Goal: Use online tool/utility

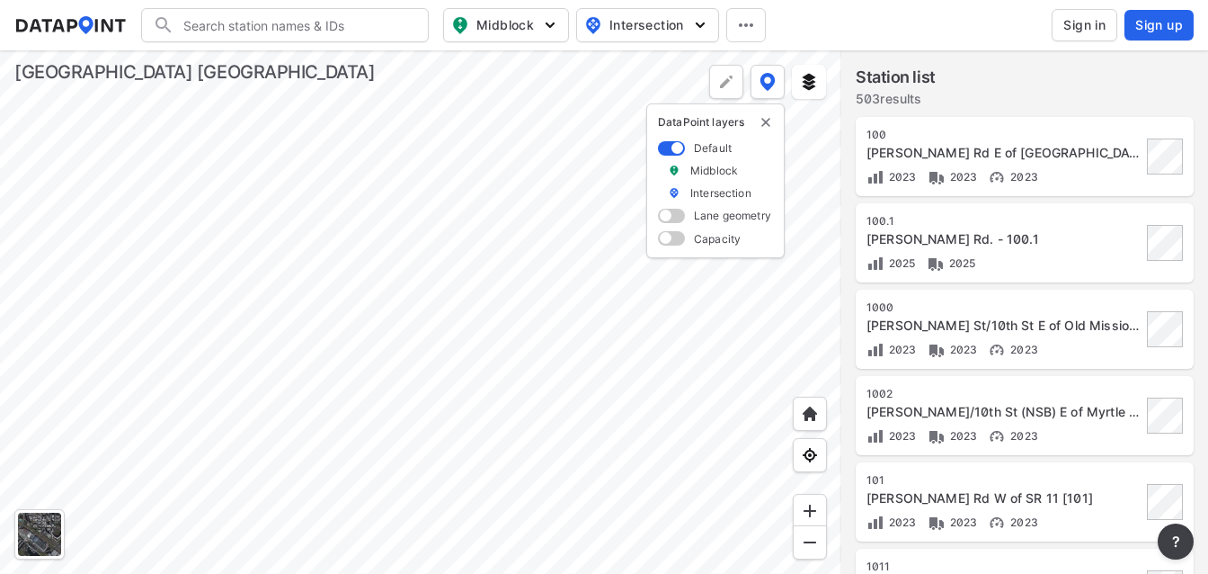
click at [137, 298] on div at bounding box center [420, 311] width 841 height 523
click at [806, 503] on img at bounding box center [810, 511] width 18 height 18
click at [807, 504] on img at bounding box center [810, 511] width 18 height 18
click at [710, 490] on div at bounding box center [420, 311] width 841 height 523
click at [206, 160] on div at bounding box center [420, 311] width 841 height 523
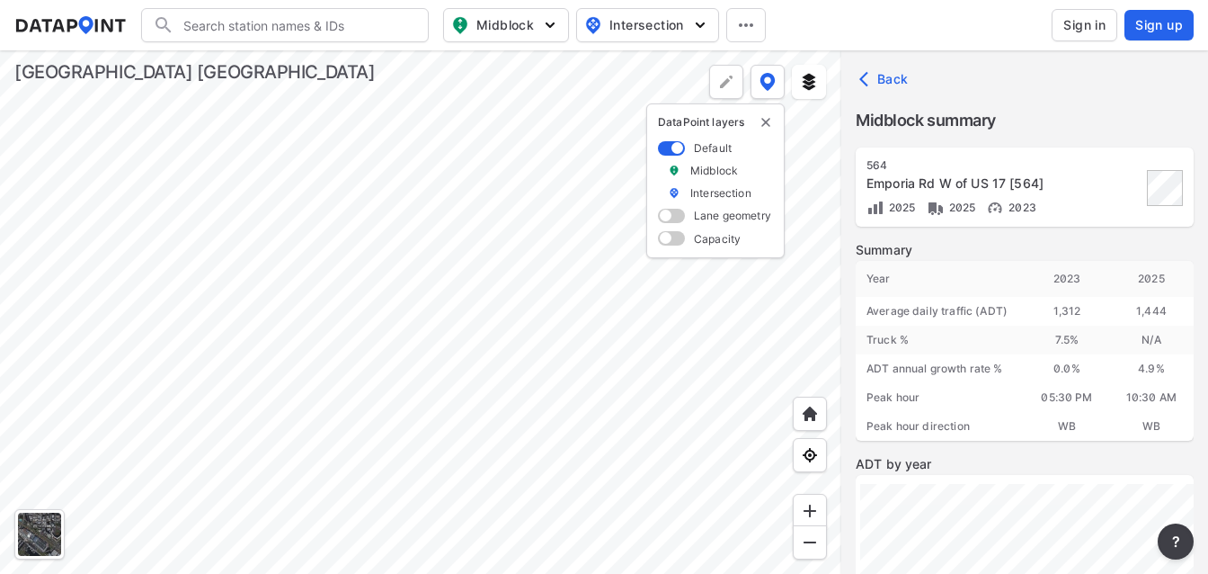
click at [200, 148] on div at bounding box center [420, 311] width 841 height 523
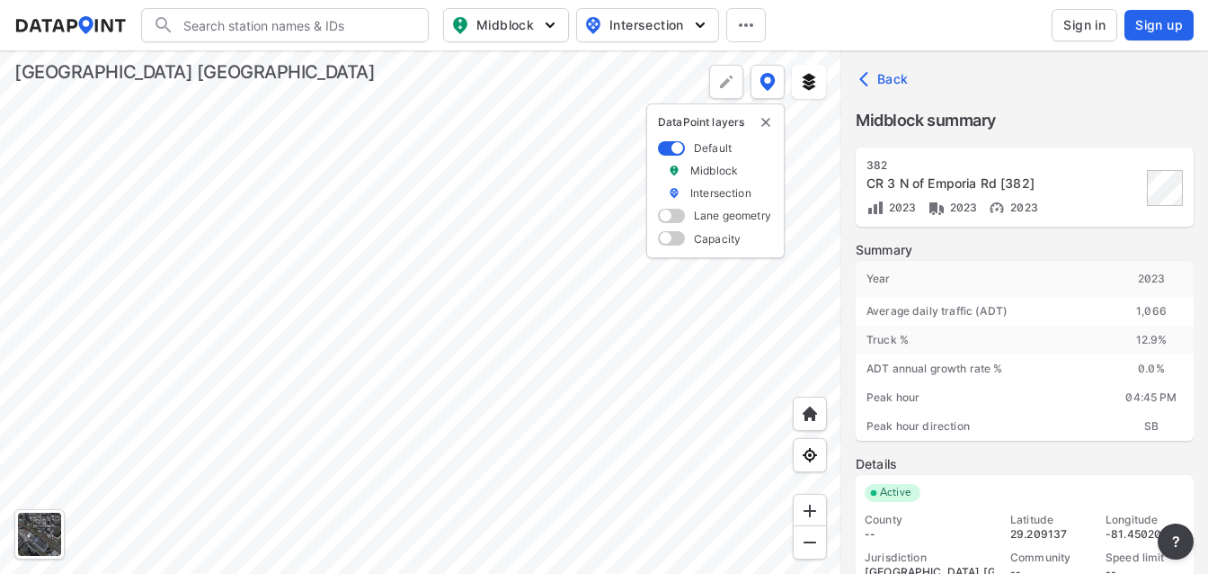
click at [172, 173] on div at bounding box center [420, 311] width 841 height 523
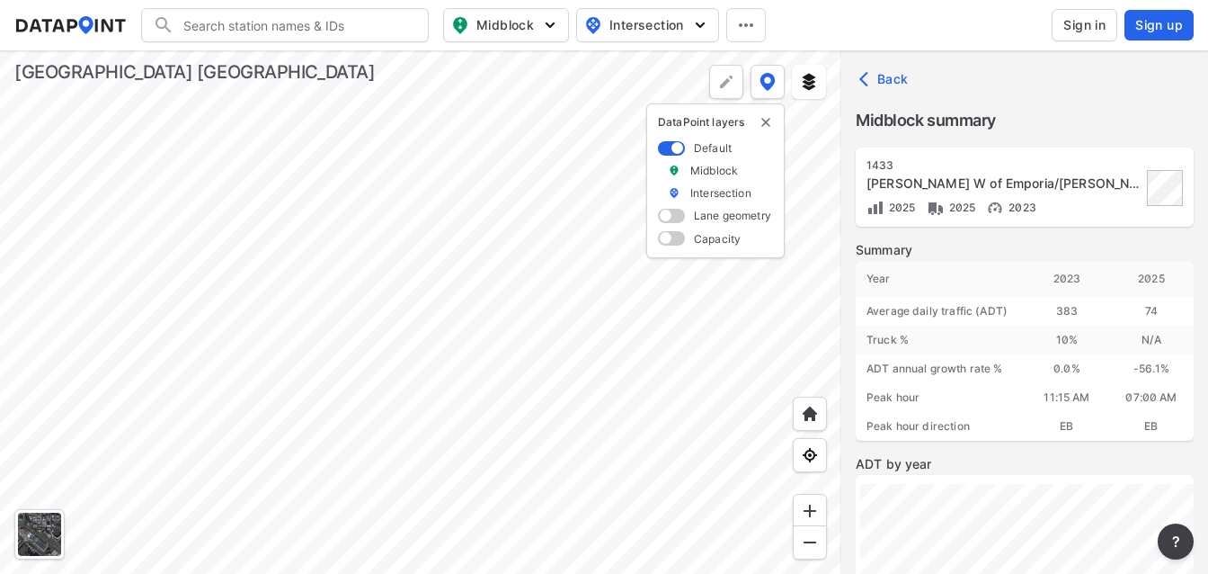
click at [177, 104] on div at bounding box center [420, 311] width 841 height 523
click at [184, 135] on div at bounding box center [420, 311] width 841 height 523
click at [184, 151] on div at bounding box center [420, 311] width 841 height 523
click at [174, 170] on div at bounding box center [420, 311] width 841 height 523
click at [664, 235] on span at bounding box center [671, 238] width 27 height 14
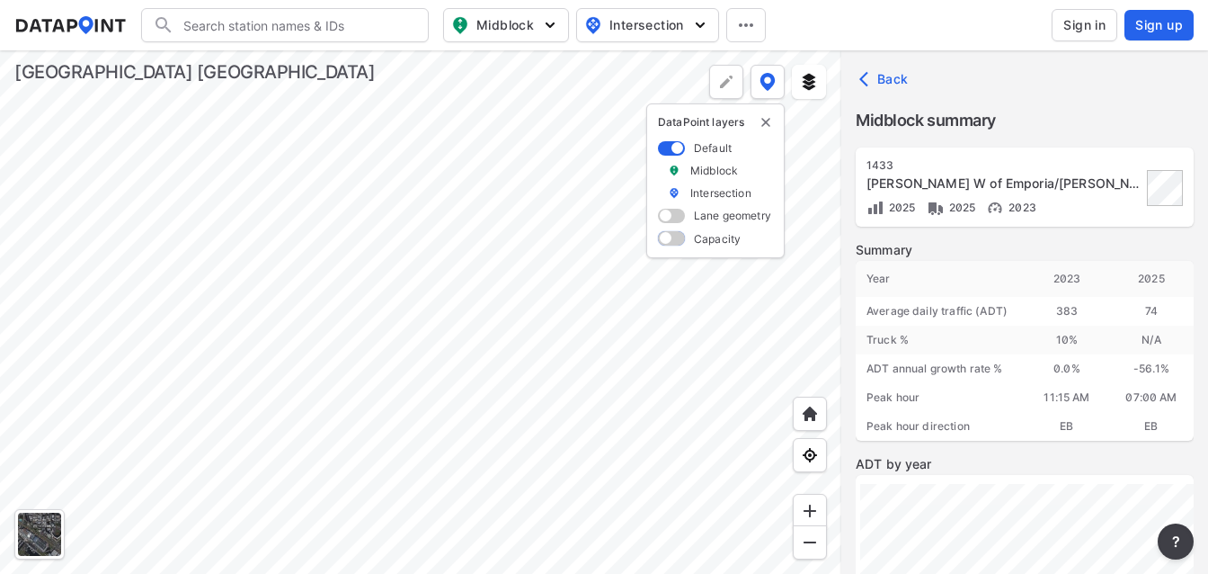
click at [664, 240] on input "checkbox" at bounding box center [664, 240] width 12 height 0
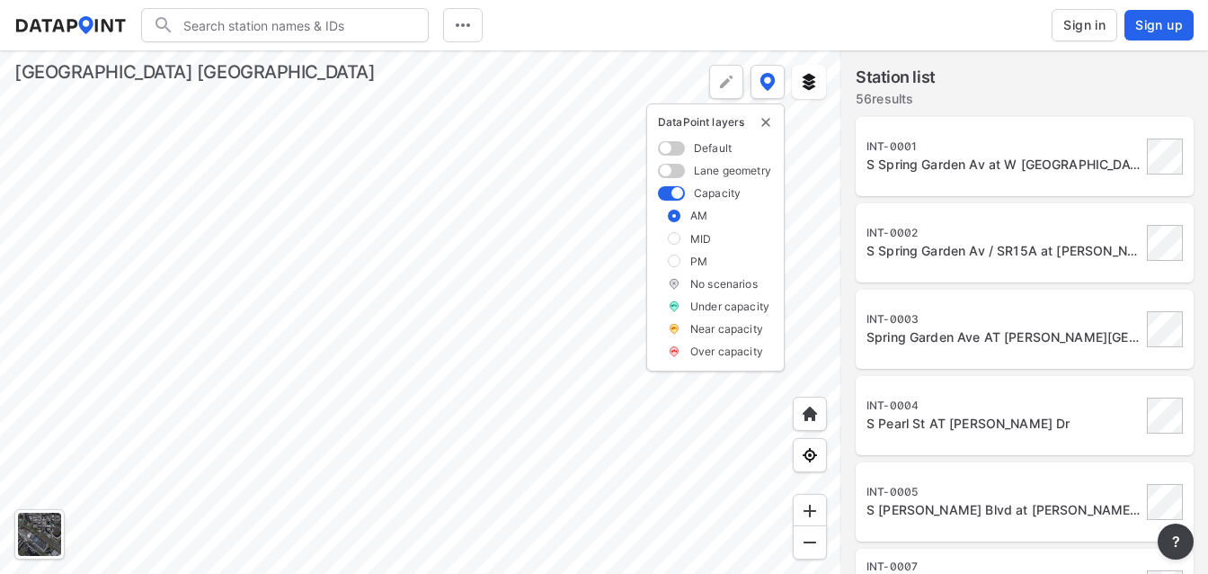
click at [672, 239] on label at bounding box center [674, 238] width 13 height 13
click at [0, 0] on input "checkbox" at bounding box center [0, 0] width 0 height 0
click at [674, 261] on label at bounding box center [674, 260] width 13 height 13
click at [0, 0] on input "checkbox" at bounding box center [0, 0] width 0 height 0
click at [664, 171] on span at bounding box center [671, 171] width 27 height 14
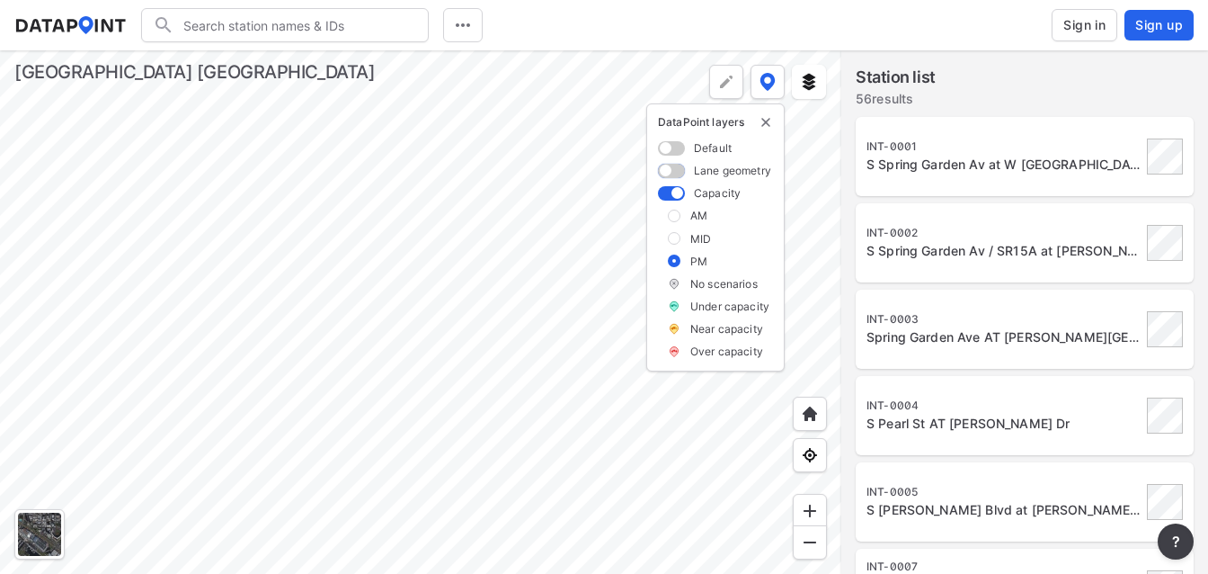
click at [664, 172] on input "checkbox" at bounding box center [664, 172] width 12 height 0
click at [665, 144] on span at bounding box center [671, 148] width 27 height 14
click at [665, 149] on input "checkbox" at bounding box center [664, 149] width 12 height 0
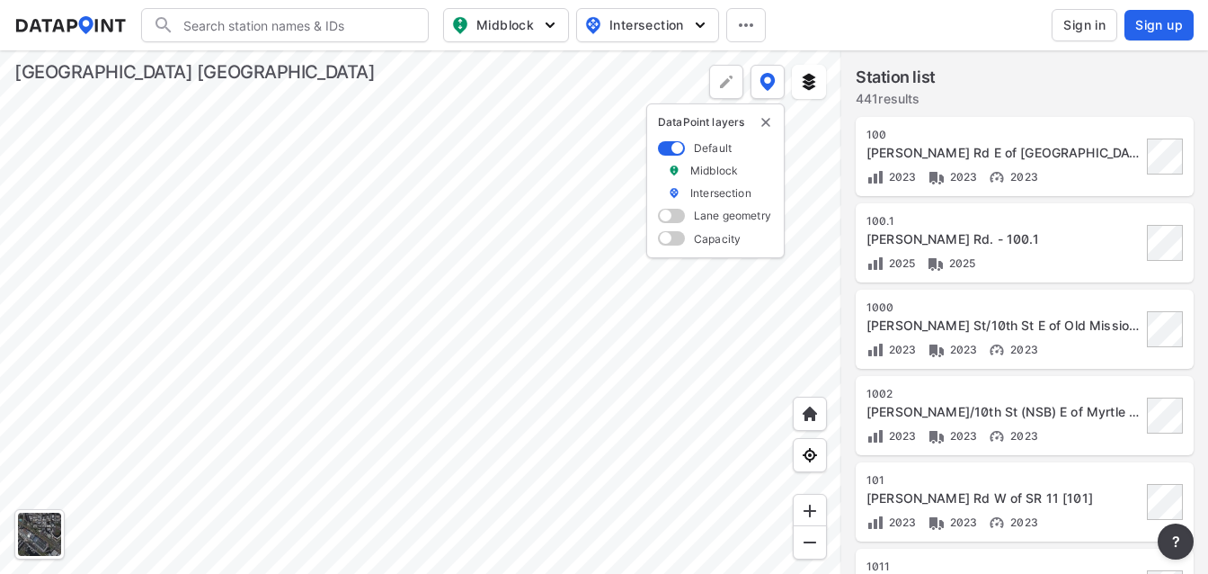
click at [674, 192] on img at bounding box center [674, 192] width 13 height 15
click at [674, 191] on img at bounding box center [674, 192] width 13 height 15
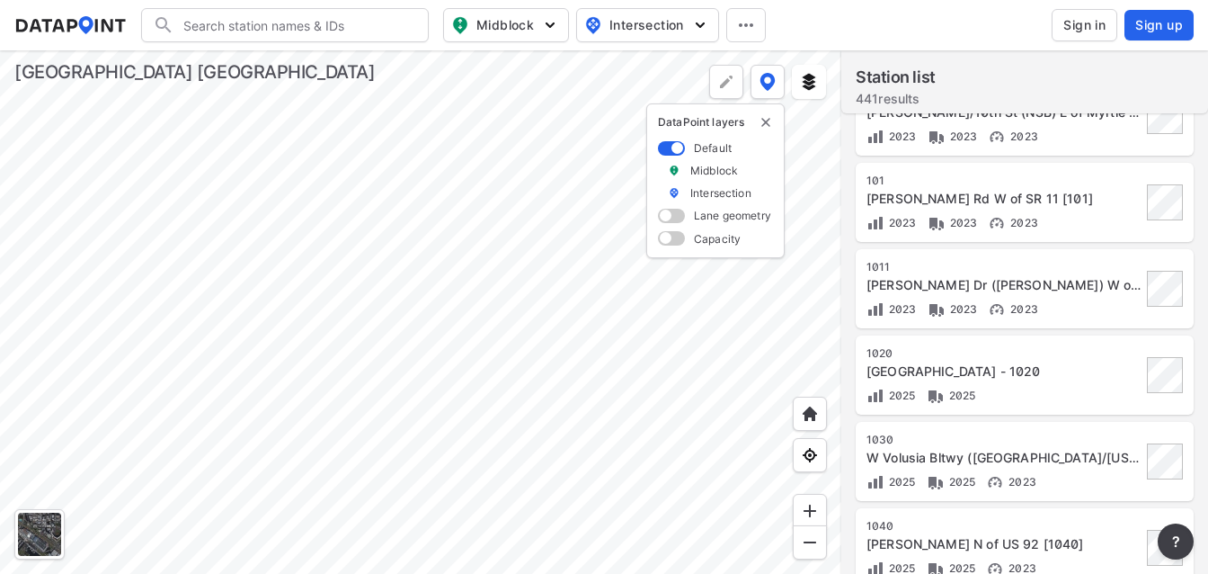
scroll to position [271, 0]
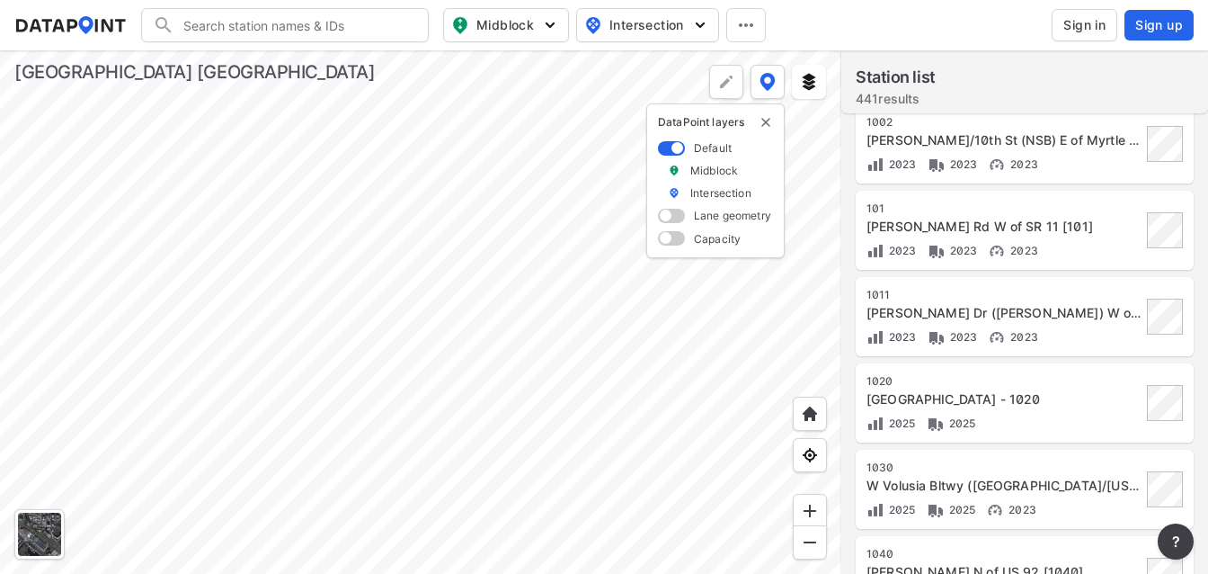
click at [277, 225] on div at bounding box center [420, 311] width 841 height 523
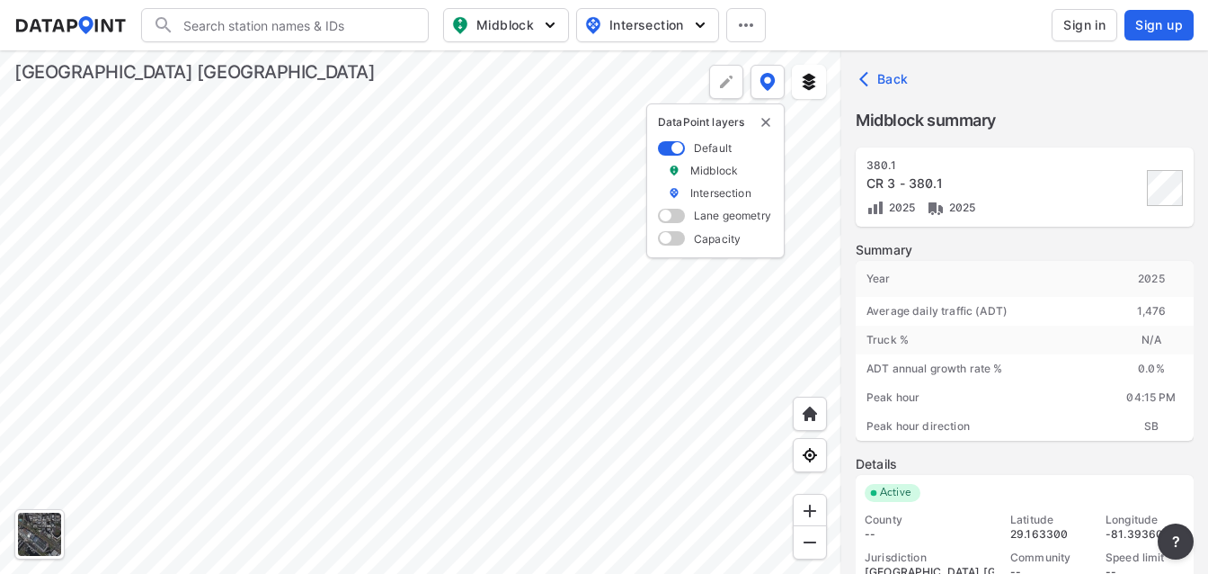
click at [316, 244] on div at bounding box center [420, 311] width 841 height 523
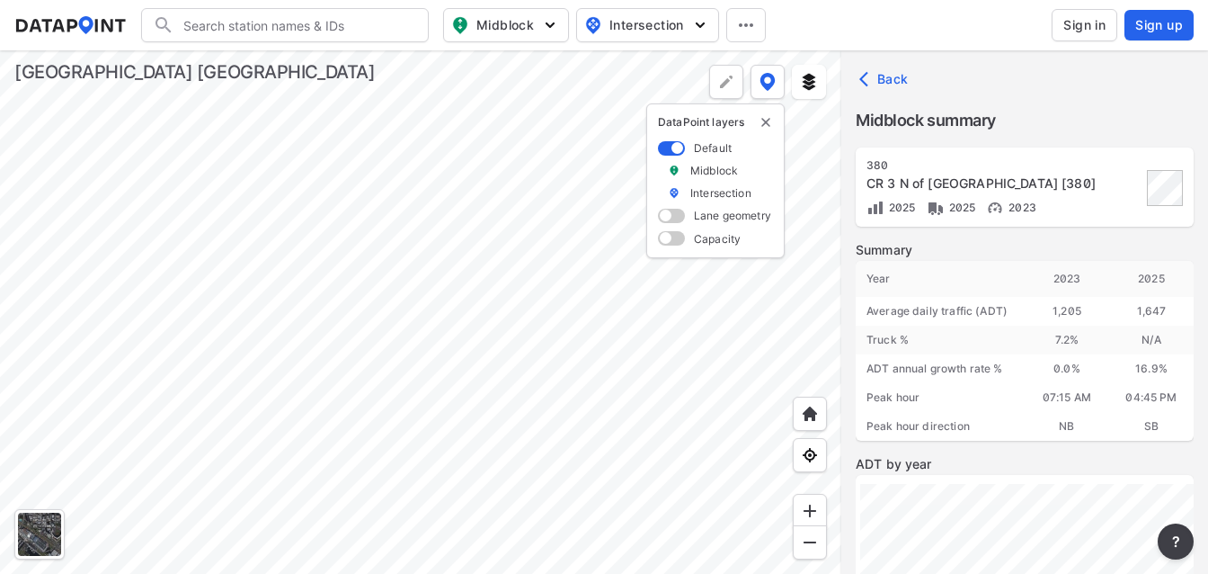
click at [322, 263] on div at bounding box center [420, 311] width 841 height 523
click at [330, 262] on div at bounding box center [420, 311] width 841 height 523
